Goal: Task Accomplishment & Management: Use online tool/utility

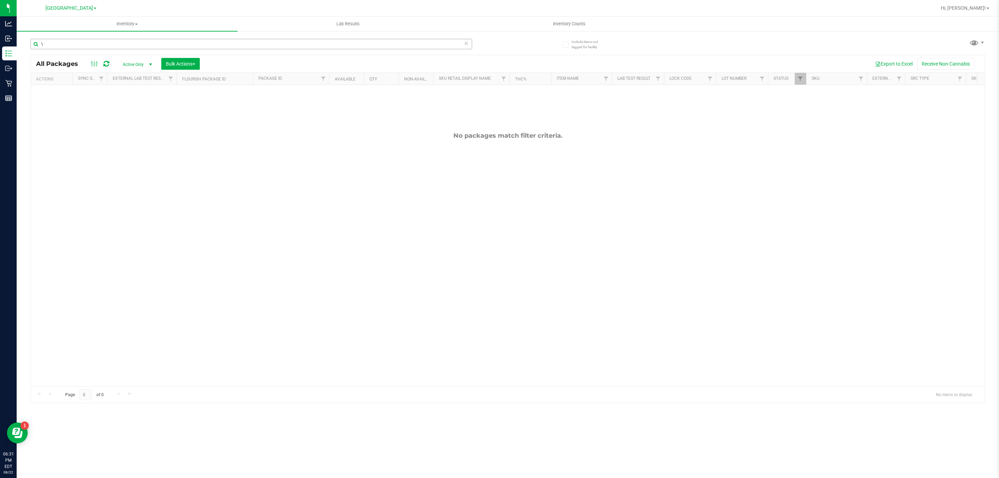
click at [123, 45] on input "\" at bounding box center [252, 44] width 442 height 10
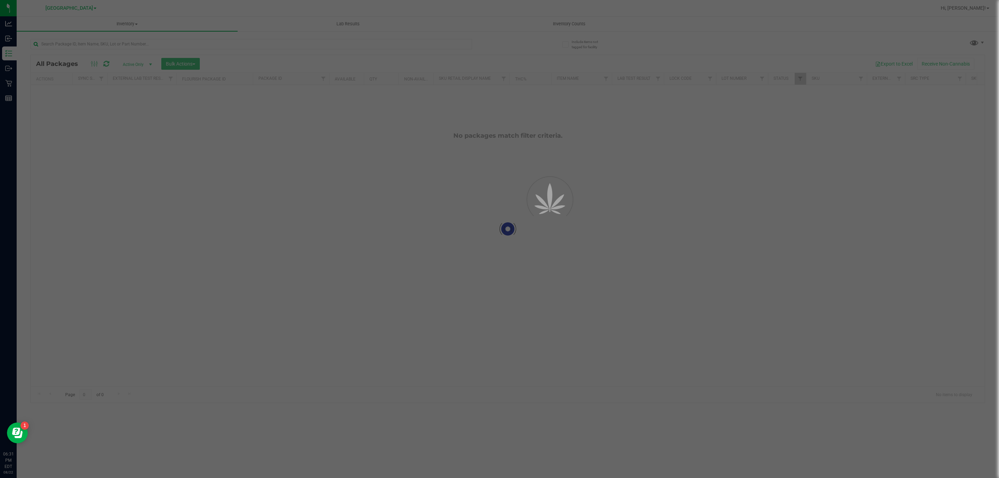
click at [85, 33] on div at bounding box center [499, 239] width 999 height 478
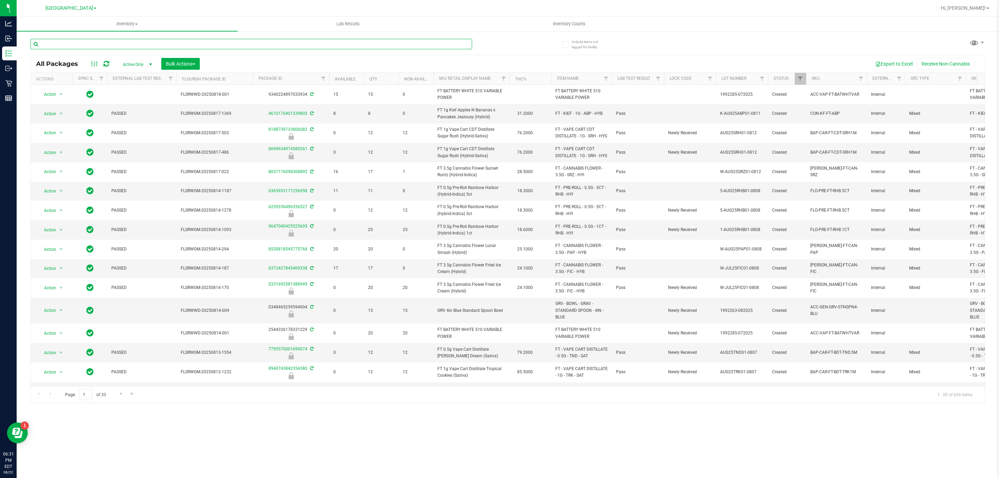
click at [85, 43] on input "text" at bounding box center [252, 44] width 442 height 10
click at [899, 61] on button "Export to Excel" at bounding box center [894, 64] width 46 height 12
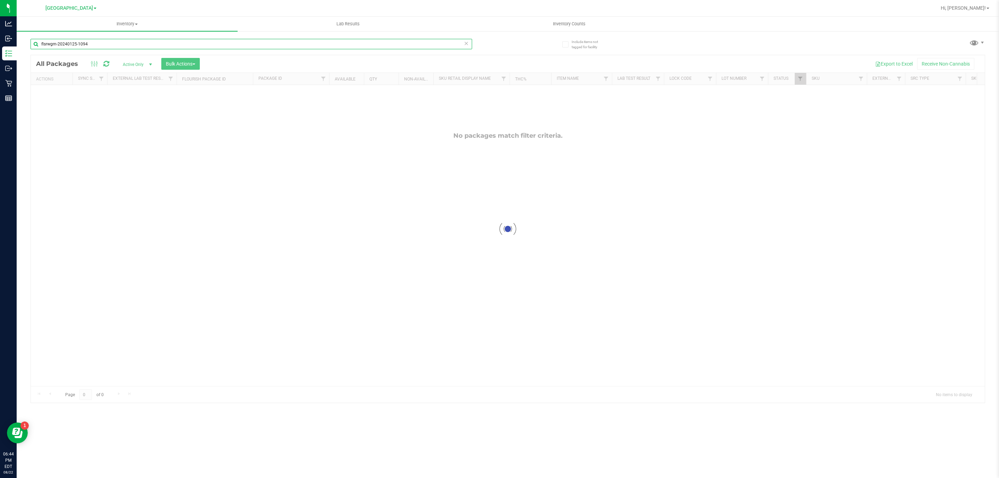
click at [92, 44] on input "flsrwgm-20240125-1094" at bounding box center [252, 44] width 442 height 10
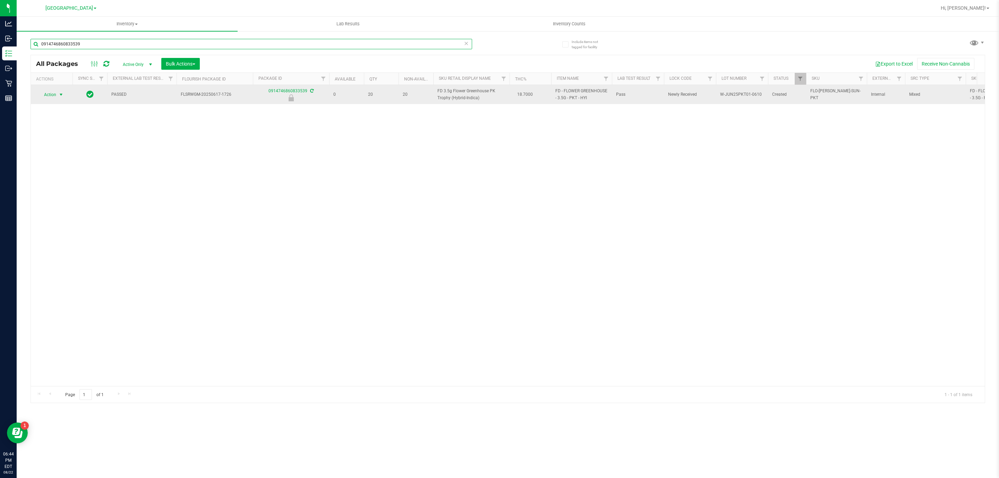
type input "0914746860833539"
click at [60, 91] on span "select" at bounding box center [61, 95] width 9 height 10
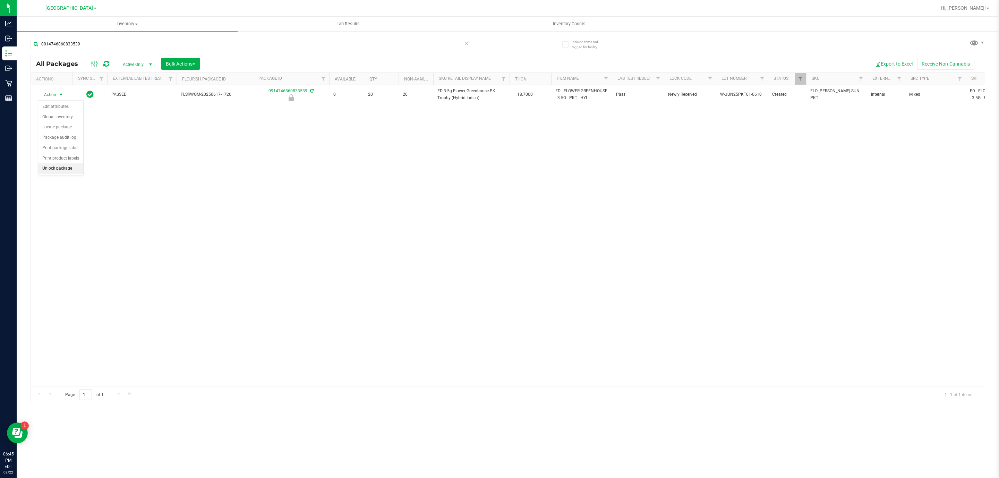
click at [68, 170] on li "Unlock package" at bounding box center [60, 168] width 45 height 10
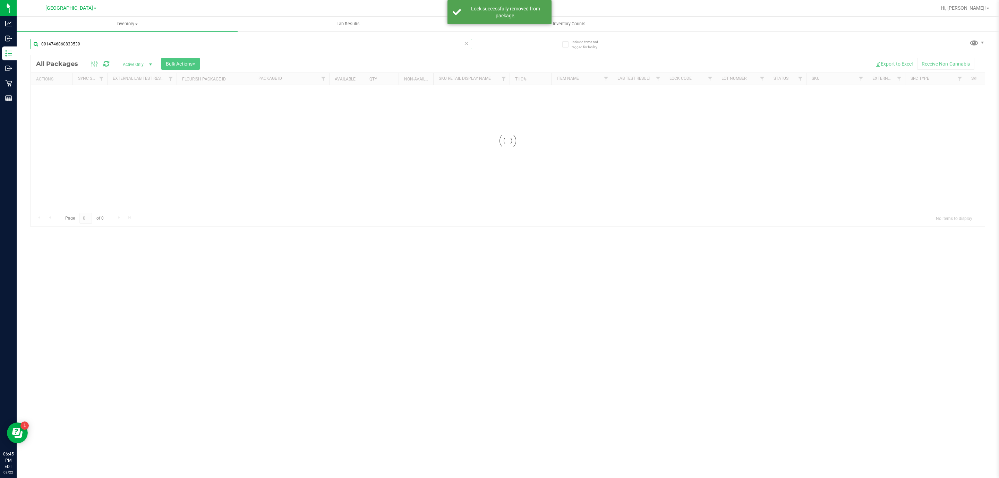
click at [83, 44] on div "Inventory All packages All inventory Waste log Create inventory Lab Results Inv…" at bounding box center [508, 247] width 983 height 461
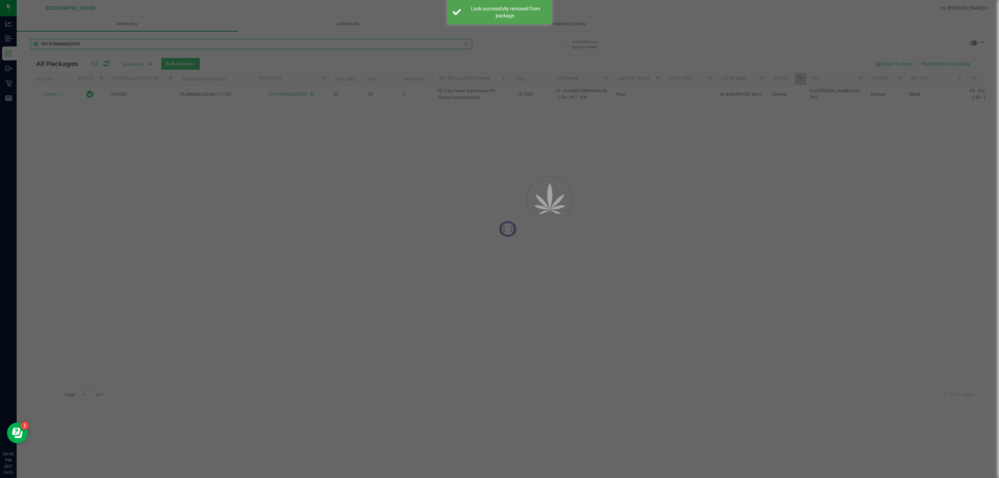
click at [83, 44] on input "0914746860833539" at bounding box center [252, 44] width 442 height 10
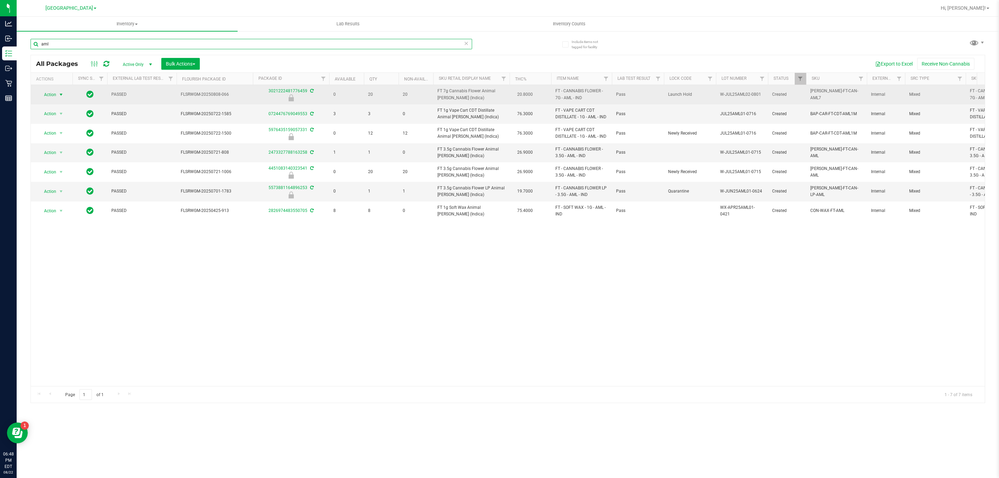
type input "aml"
click at [62, 94] on span "select" at bounding box center [61, 95] width 6 height 6
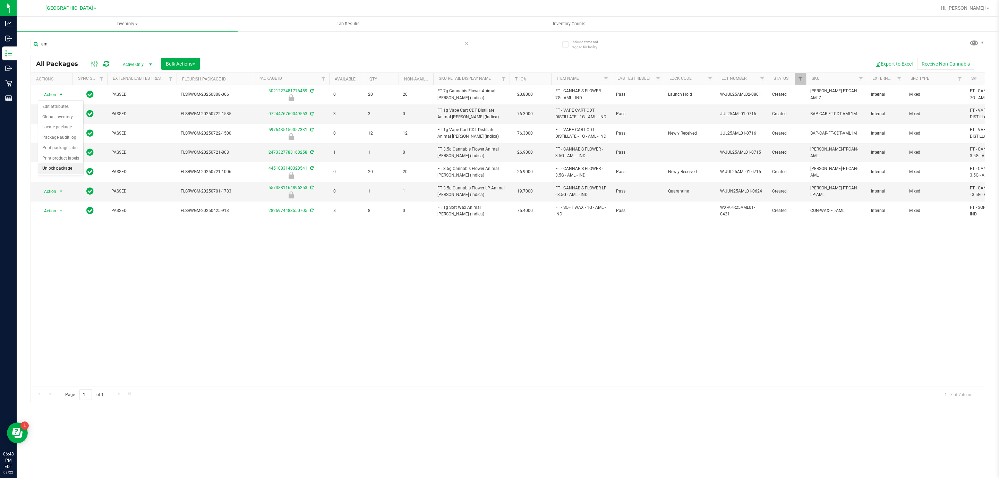
click at [67, 170] on li "Unlock package" at bounding box center [60, 168] width 45 height 10
click at [324, 39] on input "aml" at bounding box center [252, 44] width 442 height 10
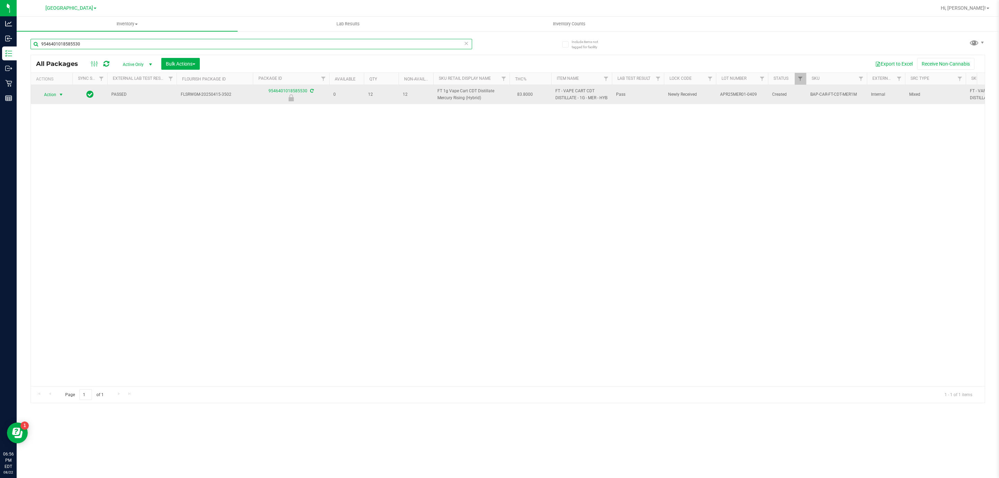
type input "9546401018585530"
click at [53, 99] on span "Action" at bounding box center [47, 95] width 19 height 10
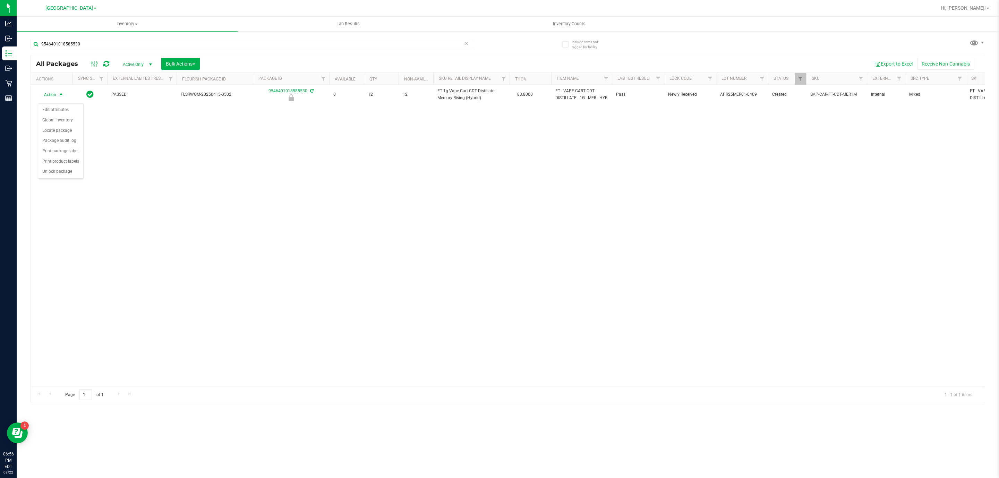
click at [66, 179] on div "Action Edit attributes Global inventory Locate package Package audit log Print …" at bounding box center [61, 140] width 46 height 75
click at [65, 175] on li "Unlock package" at bounding box center [60, 172] width 45 height 10
